Goal: Entertainment & Leisure: Consume media (video, audio)

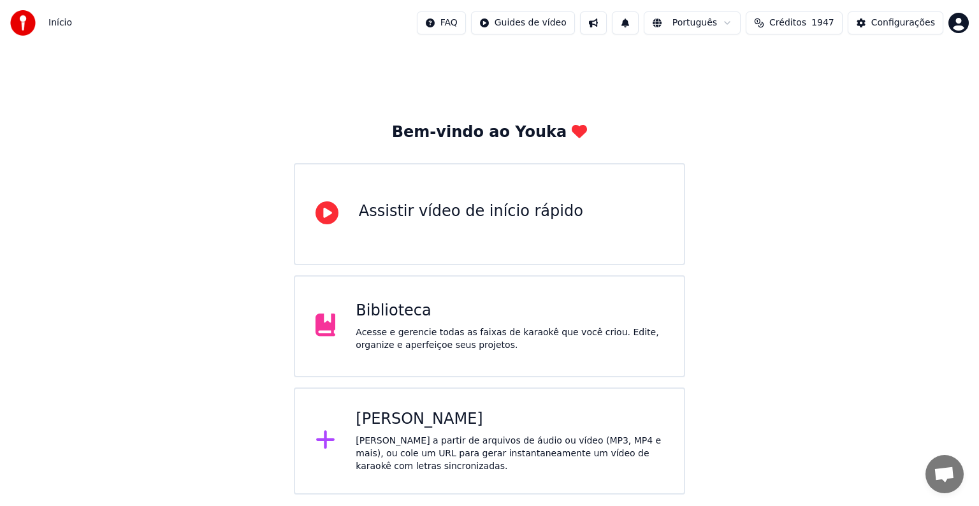
click at [413, 317] on div "Biblioteca" at bounding box center [510, 311] width 308 height 20
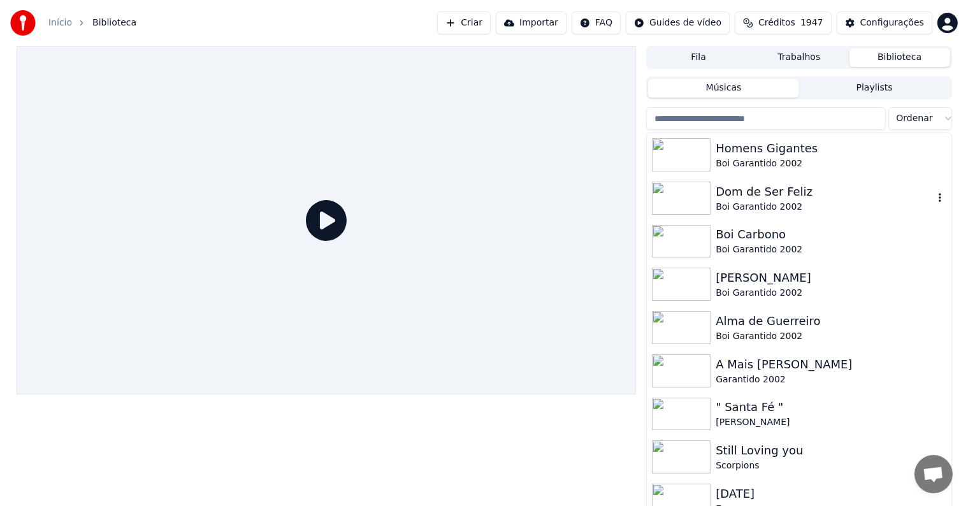
click at [735, 194] on div "Dom de Ser Feliz" at bounding box center [823, 192] width 217 height 18
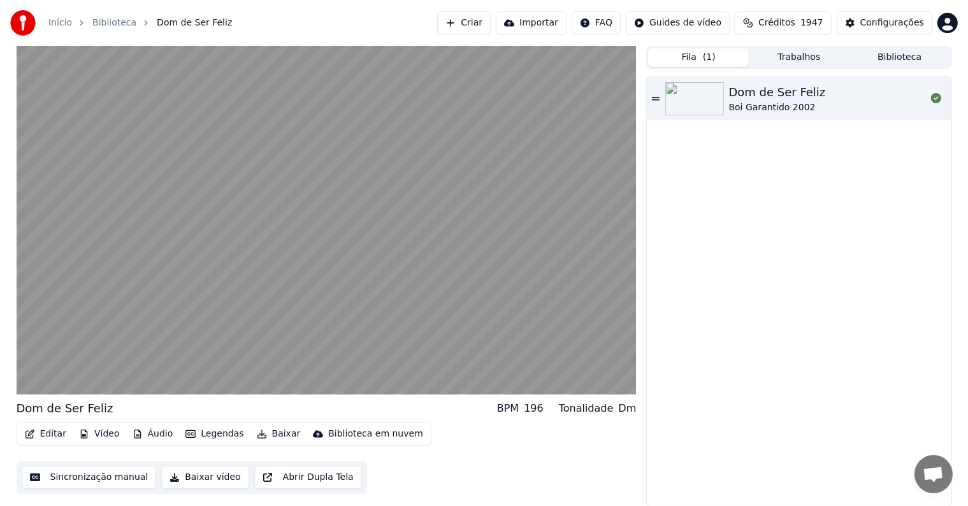
click at [683, 60] on button "Fila ( 1 )" at bounding box center [698, 57] width 101 height 18
click at [893, 64] on button "Biblioteca" at bounding box center [899, 57] width 101 height 18
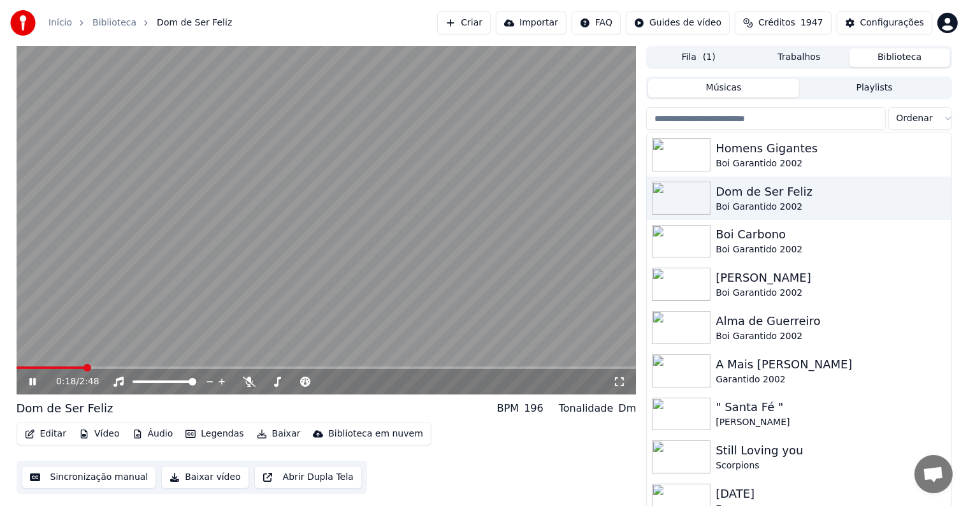
click at [262, 436] on button "Baixar" at bounding box center [279, 434] width 54 height 18
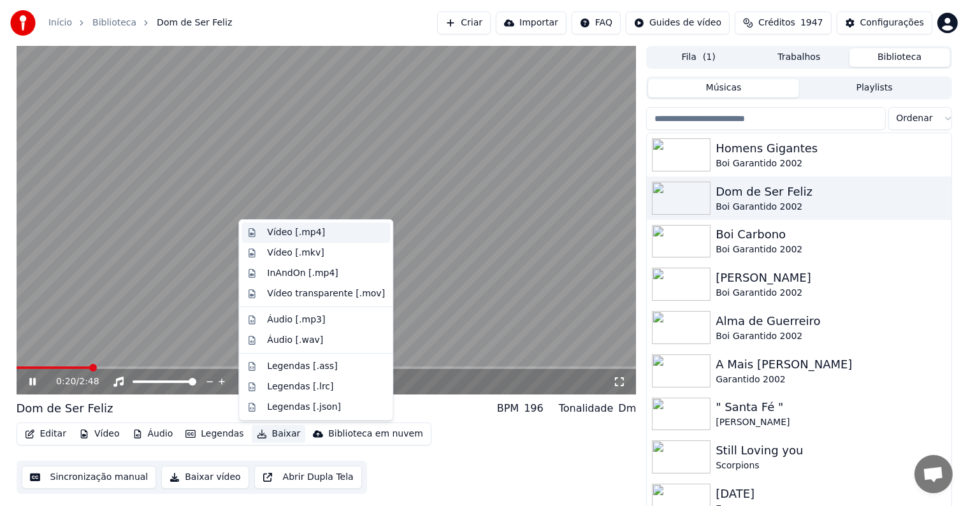
click at [293, 233] on div "Vídeo [.mp4]" at bounding box center [296, 232] width 58 height 13
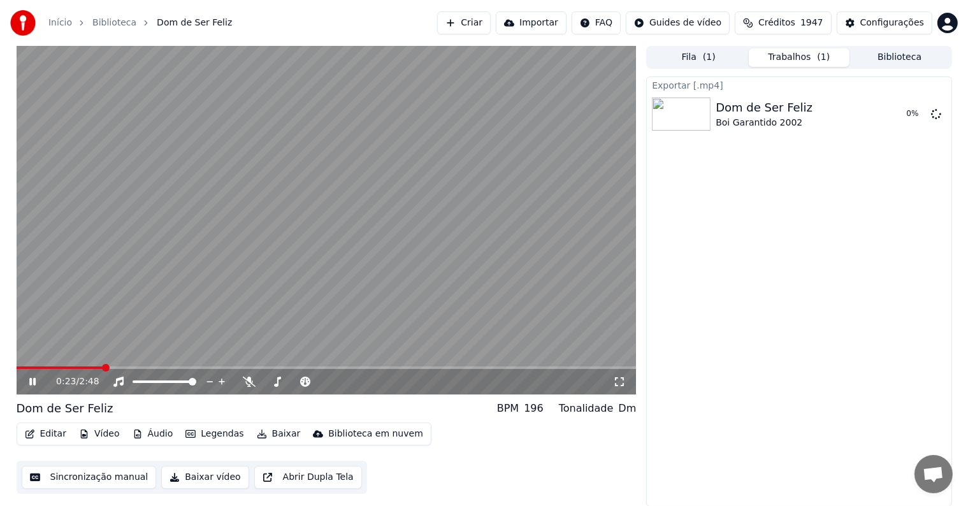
click at [893, 57] on button "Biblioteca" at bounding box center [899, 57] width 101 height 18
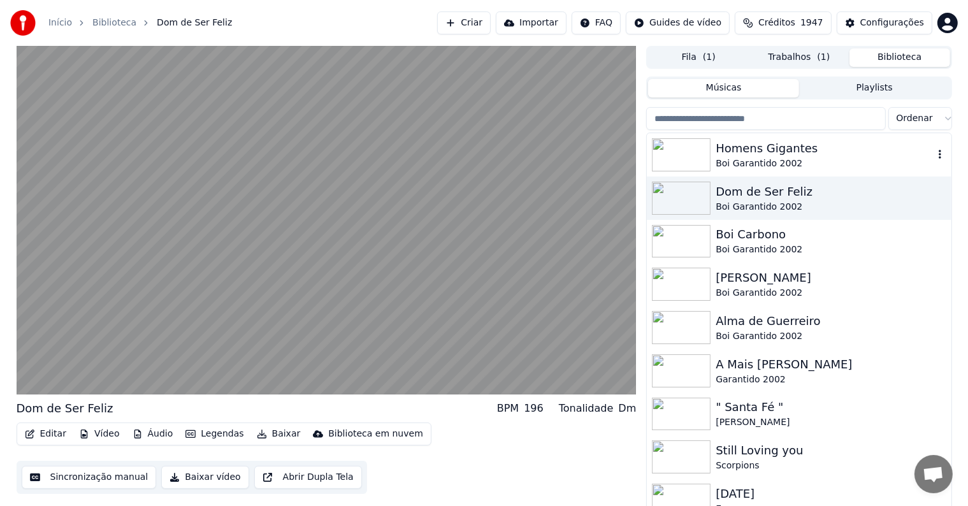
click at [722, 154] on div "Homens Gigantes" at bounding box center [823, 149] width 217 height 18
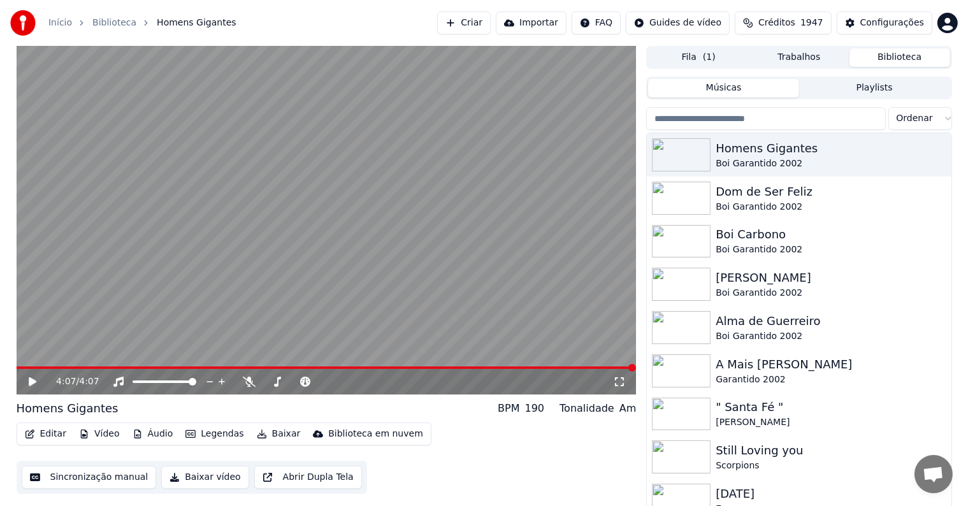
click at [726, 56] on button "Fila ( 1 )" at bounding box center [698, 57] width 101 height 18
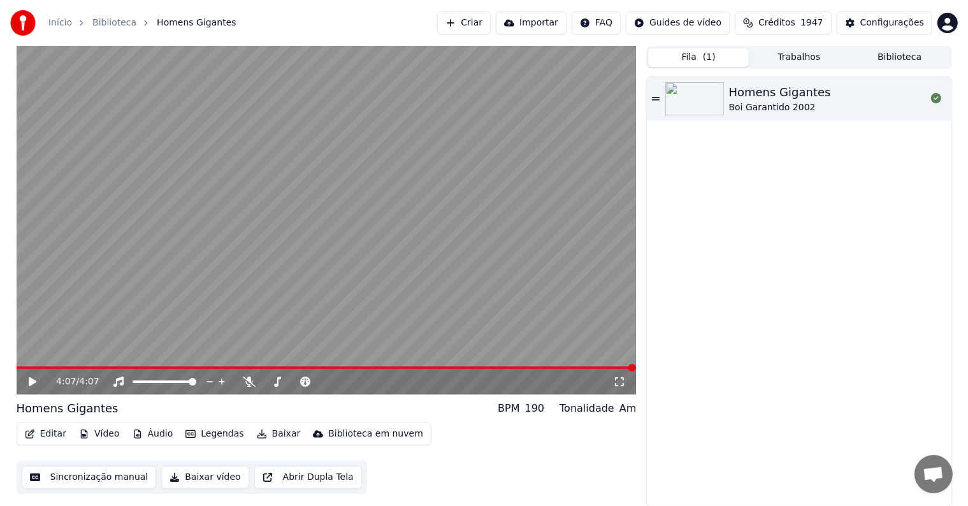
click at [798, 59] on button "Trabalhos" at bounding box center [799, 57] width 101 height 18
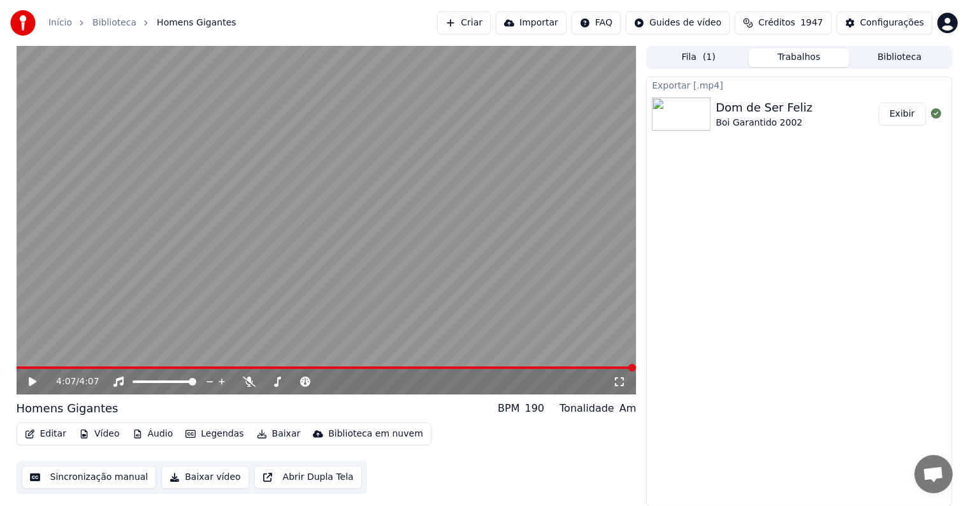
click at [882, 54] on button "Biblioteca" at bounding box center [899, 57] width 101 height 18
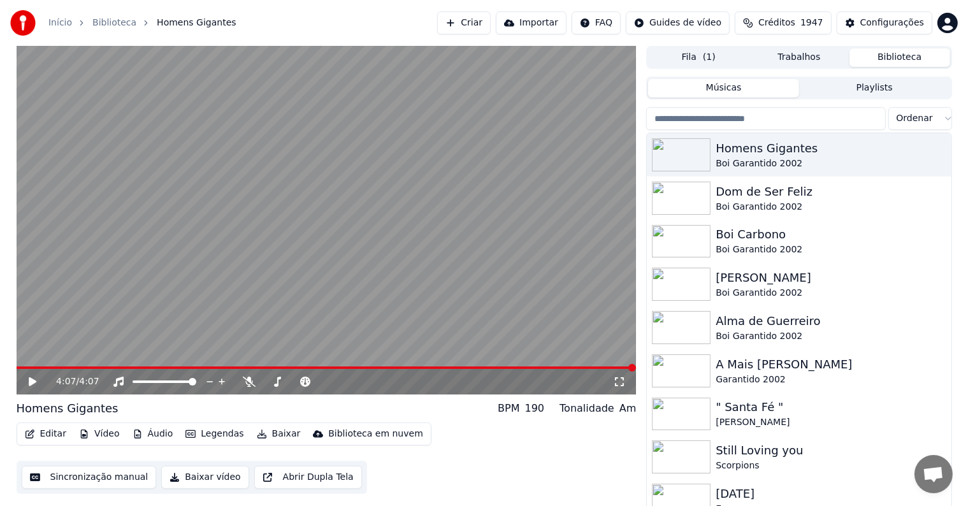
click at [266, 434] on button "Baixar" at bounding box center [279, 434] width 54 height 18
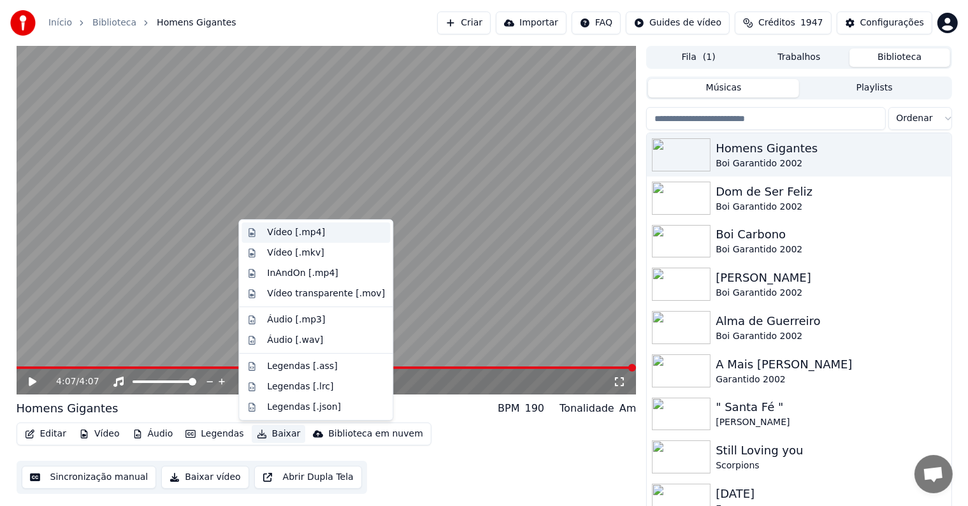
click at [296, 234] on div "Vídeo [.mp4]" at bounding box center [296, 232] width 58 height 13
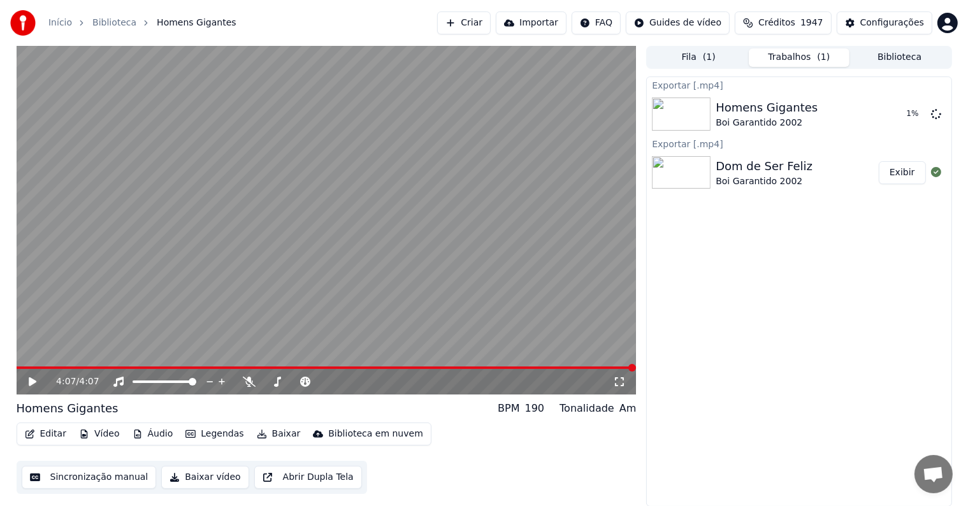
click at [888, 59] on button "Biblioteca" at bounding box center [899, 57] width 101 height 18
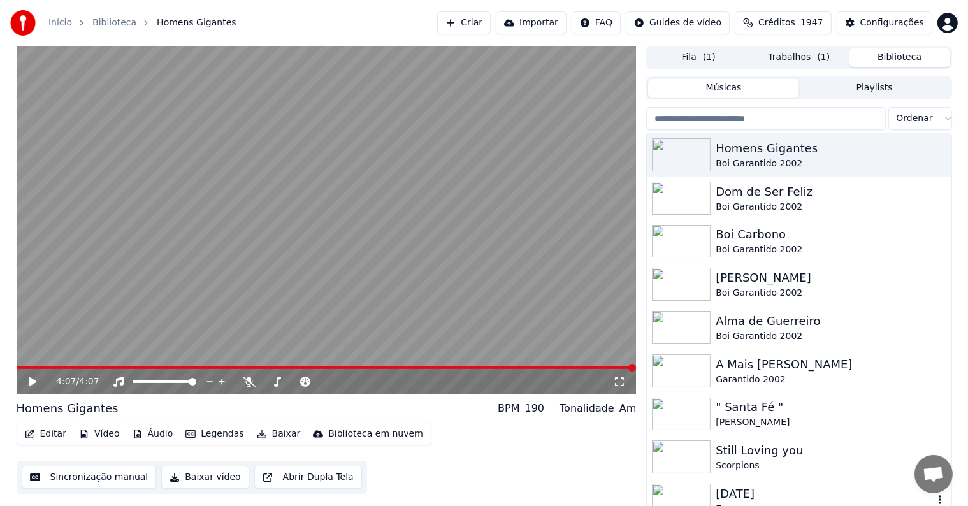
click at [701, 491] on img at bounding box center [681, 500] width 59 height 33
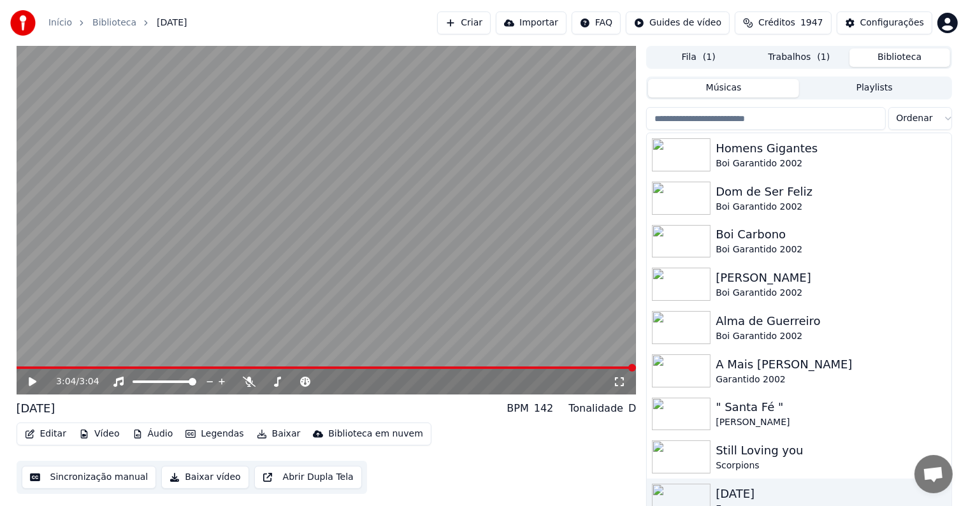
click at [685, 55] on button "Fila ( 1 )" at bounding box center [698, 57] width 101 height 18
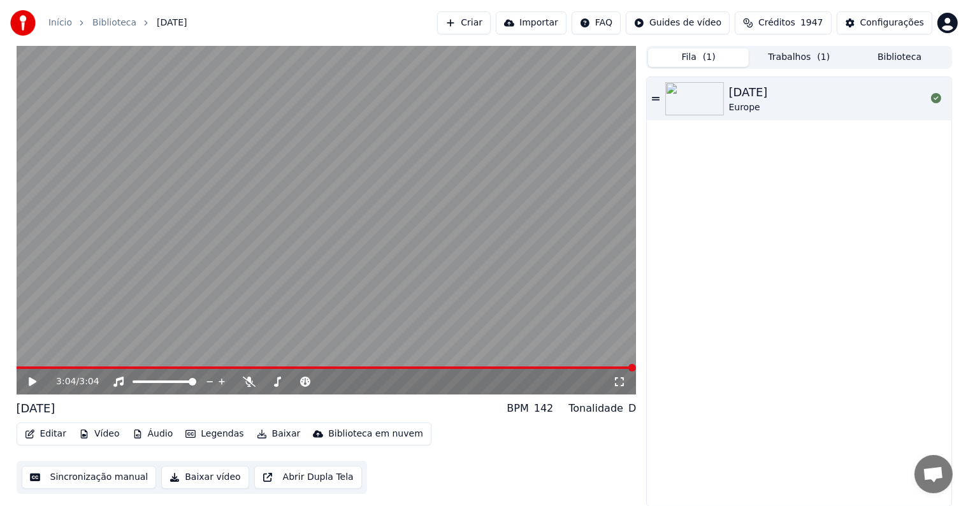
click at [763, 56] on button "Trabalhos ( 1 )" at bounding box center [799, 57] width 101 height 18
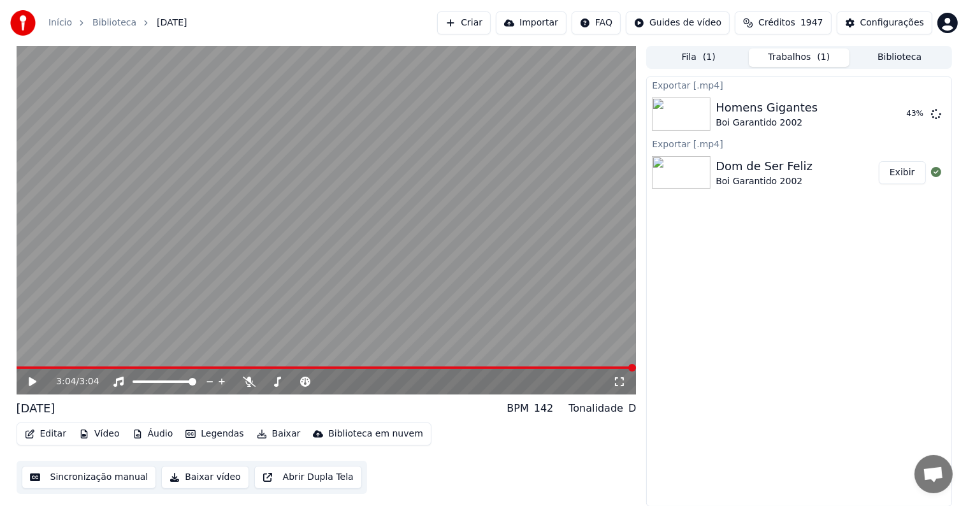
click at [877, 59] on button "Biblioteca" at bounding box center [899, 57] width 101 height 18
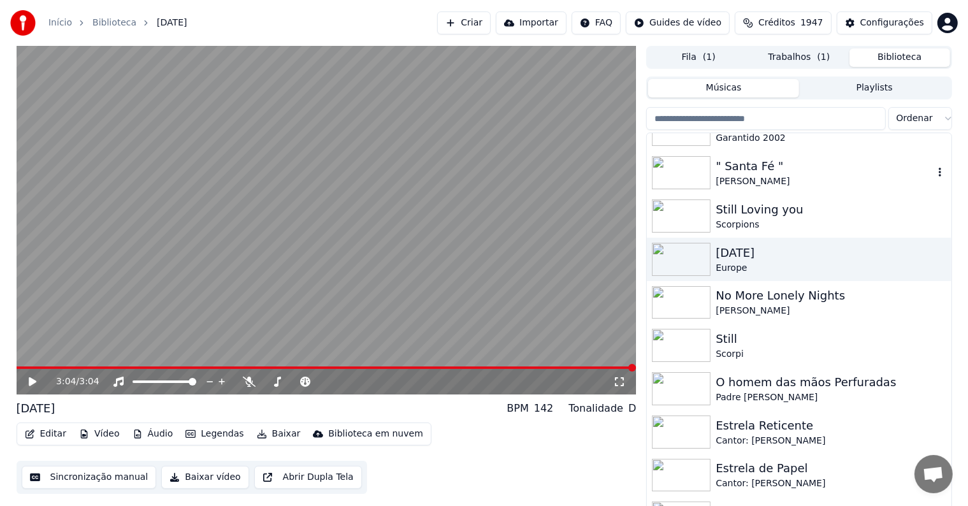
scroll to position [255, 0]
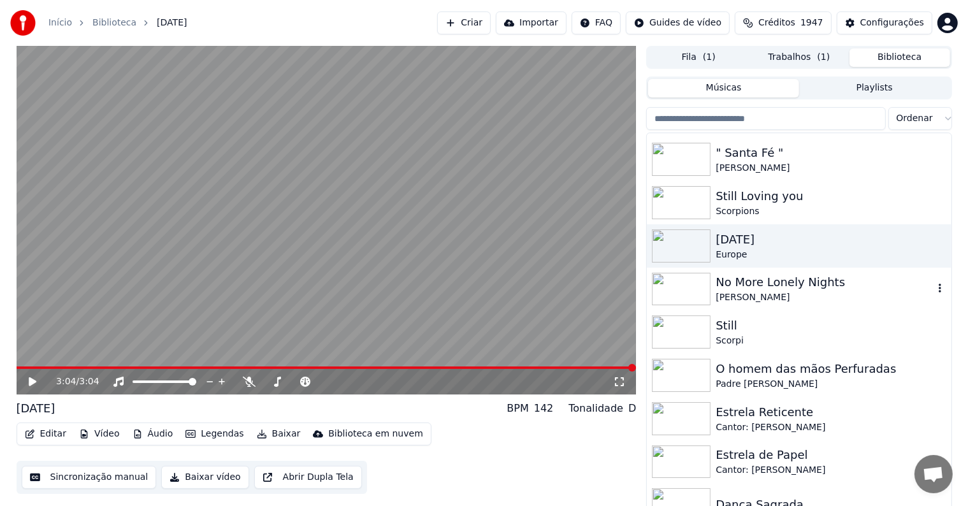
click at [683, 292] on img at bounding box center [681, 289] width 59 height 33
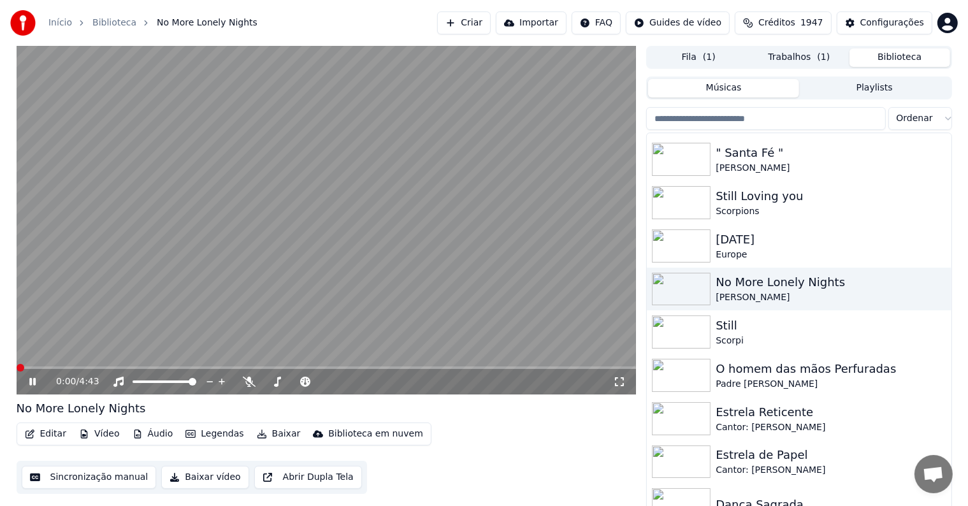
click at [345, 229] on video at bounding box center [327, 220] width 620 height 349
click at [240, 201] on video at bounding box center [327, 220] width 620 height 349
click at [182, 189] on video at bounding box center [327, 220] width 620 height 349
click at [33, 382] on icon at bounding box center [33, 381] width 8 height 9
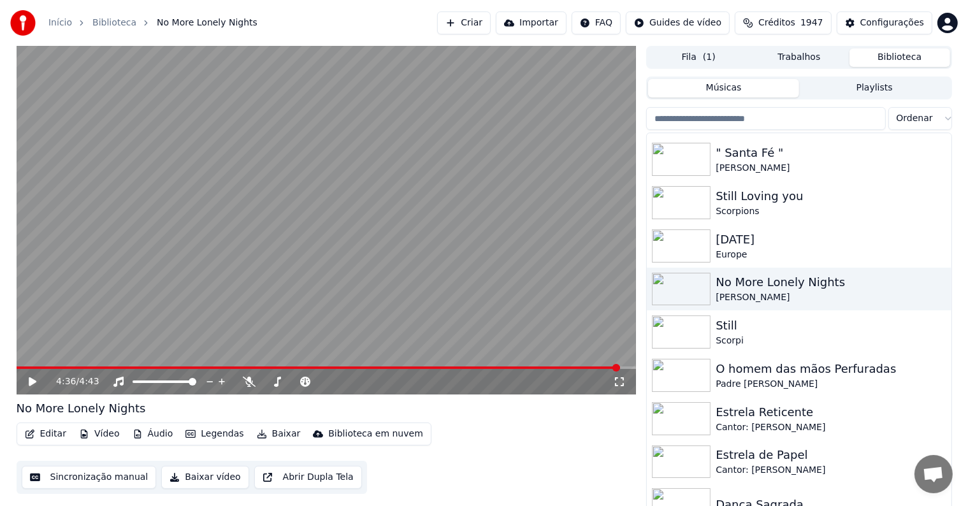
click at [773, 59] on button "Trabalhos" at bounding box center [799, 57] width 101 height 18
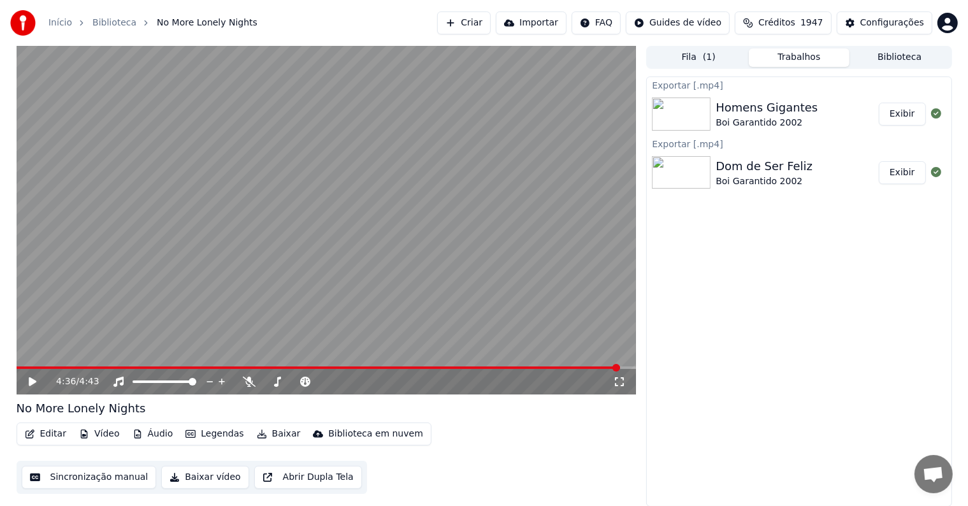
click at [910, 118] on button "Exibir" at bounding box center [902, 114] width 47 height 23
click at [887, 56] on button "Biblioteca" at bounding box center [899, 57] width 101 height 18
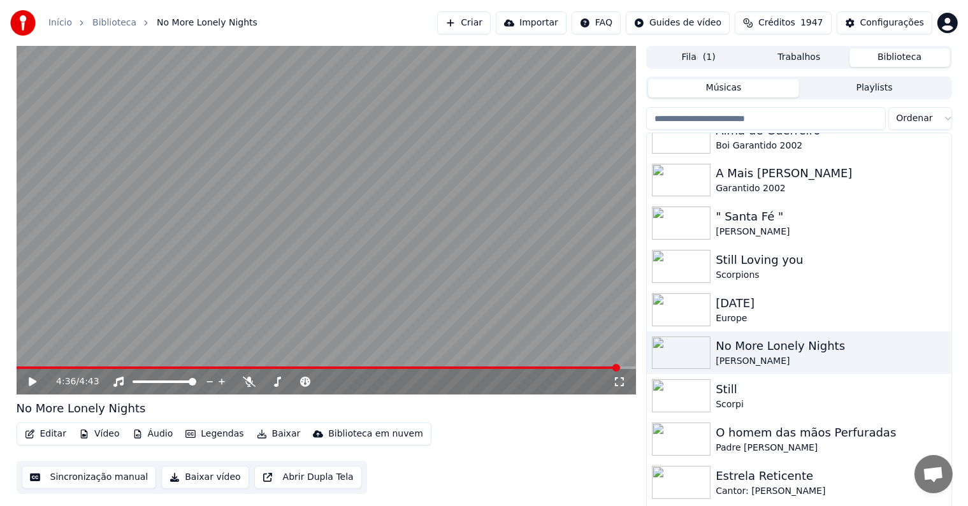
scroll to position [255, 0]
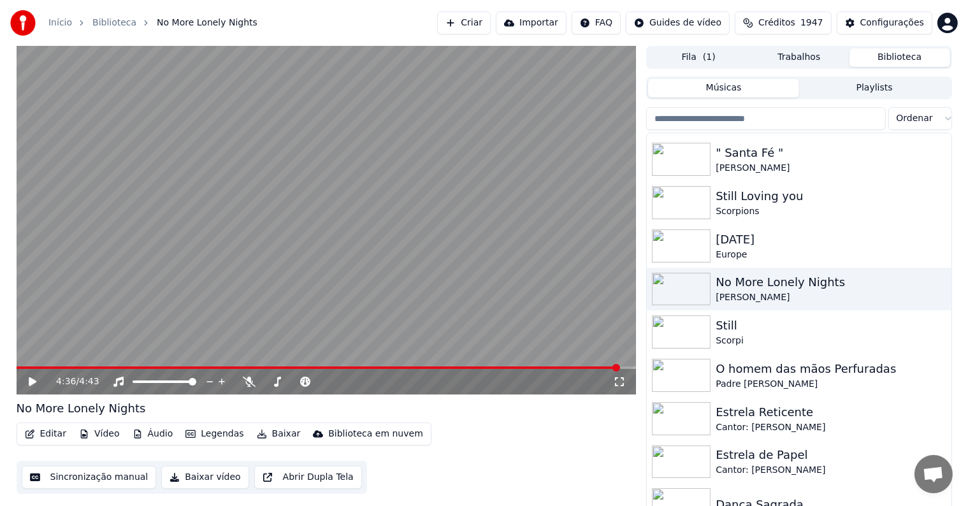
click at [678, 465] on img at bounding box center [681, 461] width 59 height 33
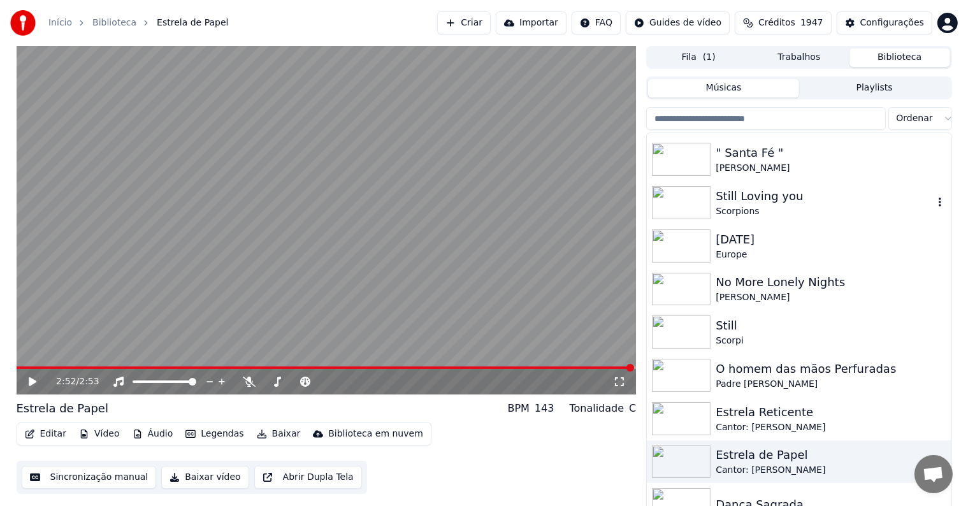
click at [668, 208] on img at bounding box center [681, 202] width 59 height 33
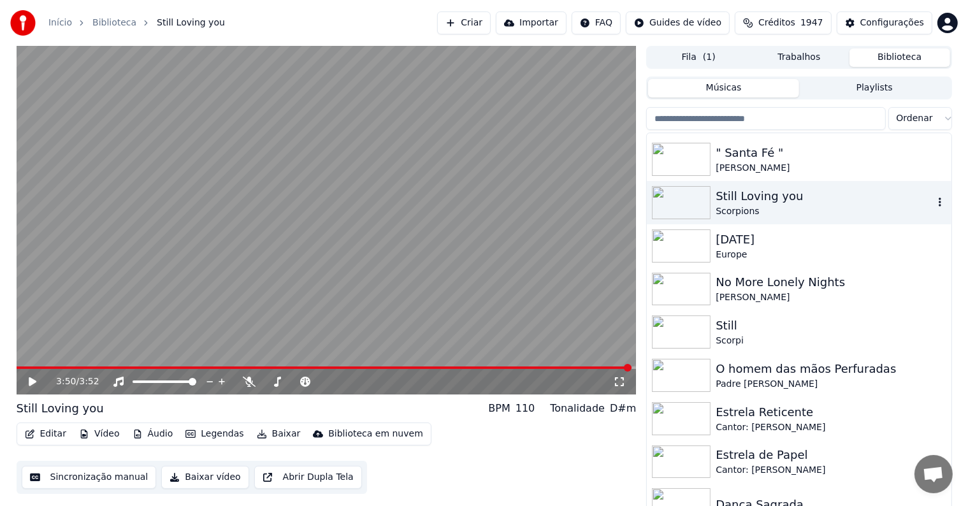
click at [694, 205] on img at bounding box center [681, 202] width 59 height 33
click at [31, 380] on icon at bounding box center [33, 381] width 8 height 9
click at [682, 201] on img at bounding box center [681, 202] width 59 height 33
click at [31, 380] on icon at bounding box center [33, 381] width 8 height 9
click at [683, 380] on img at bounding box center [681, 375] width 59 height 33
